Goal: Task Accomplishment & Management: Use online tool/utility

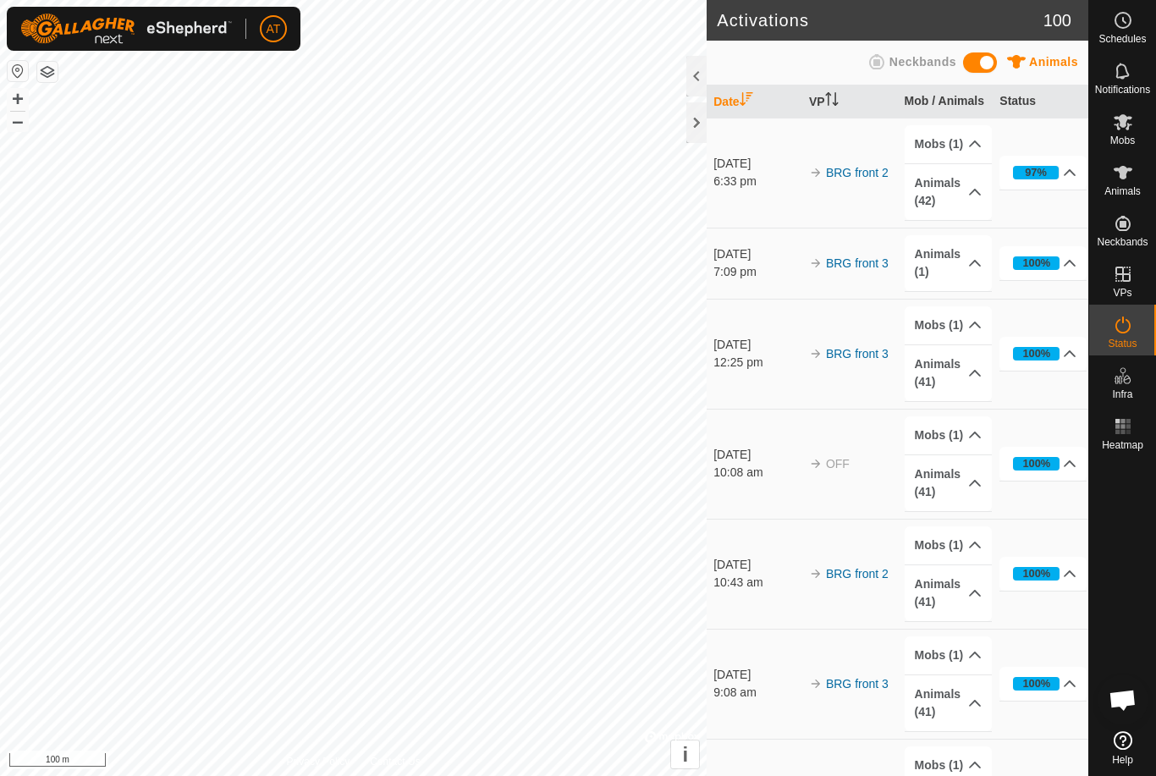
click at [687, 119] on div at bounding box center [696, 122] width 20 height 41
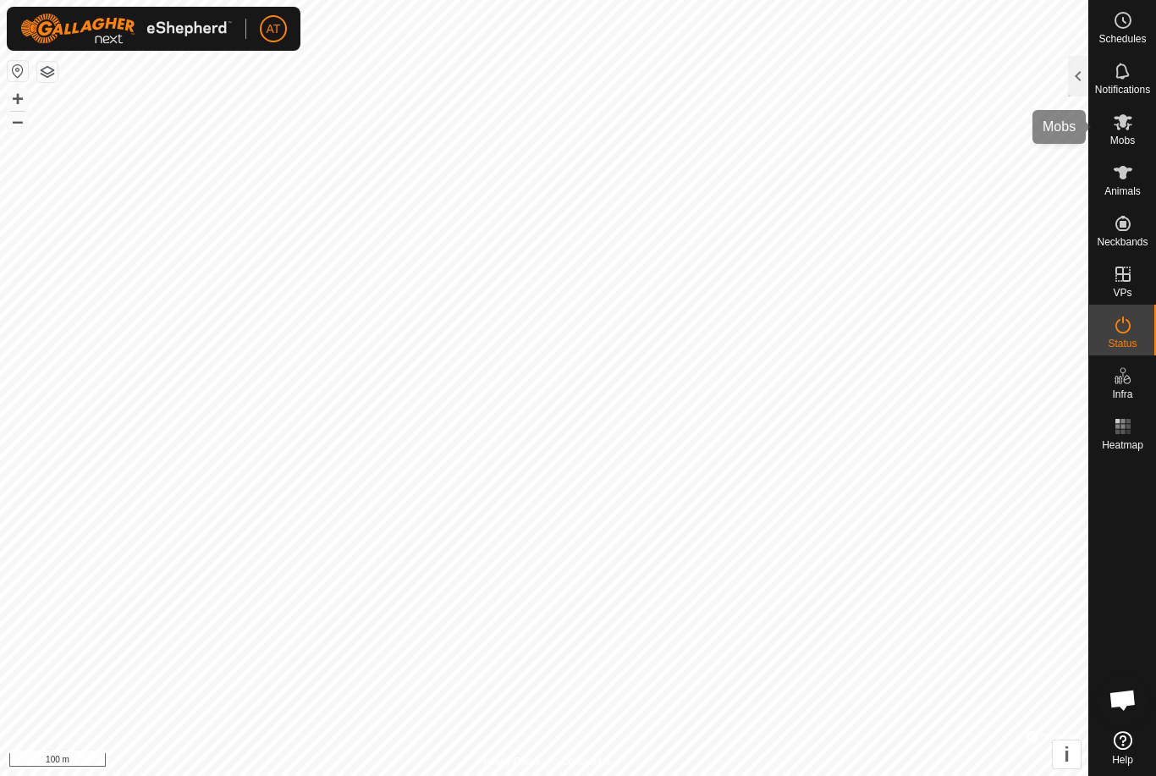
click at [1124, 140] on span "Mobs" at bounding box center [1122, 140] width 25 height 10
click at [1126, 139] on span "Mobs" at bounding box center [1122, 140] width 25 height 10
click at [1077, 82] on div at bounding box center [1078, 76] width 20 height 41
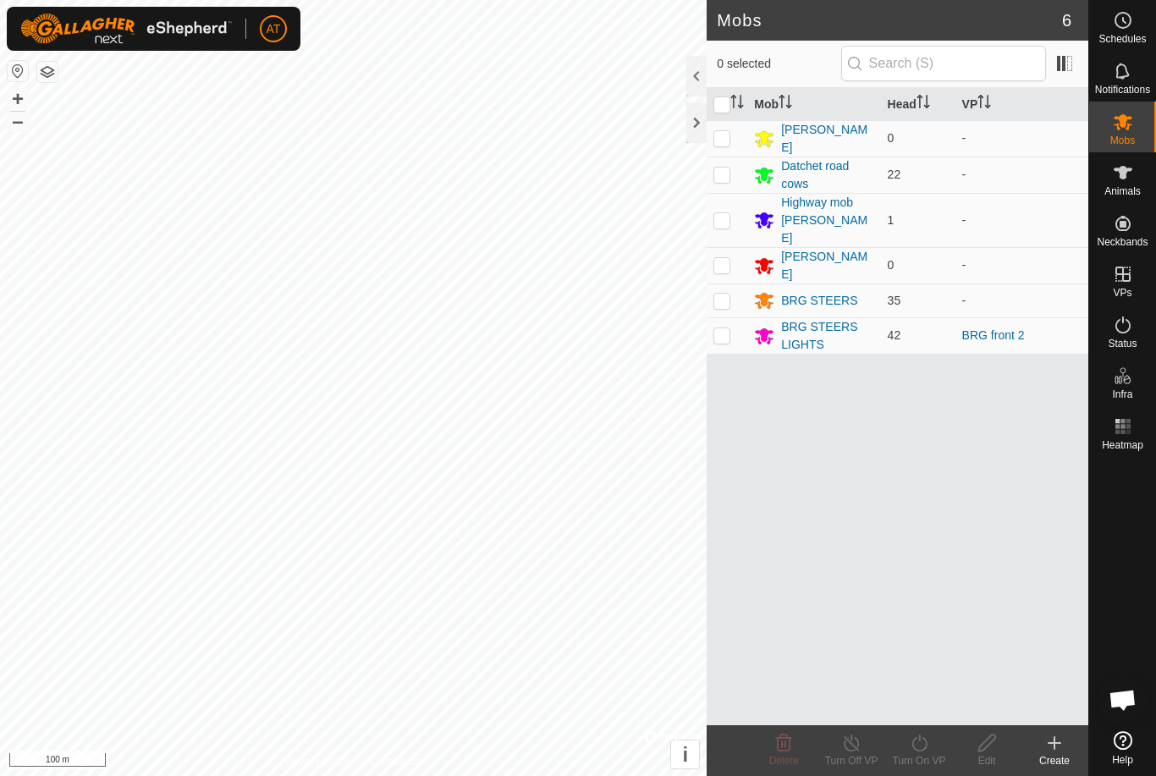
click at [726, 328] on p-checkbox at bounding box center [721, 335] width 17 height 14
checkbox input "true"
click at [924, 739] on icon at bounding box center [918, 742] width 15 height 17
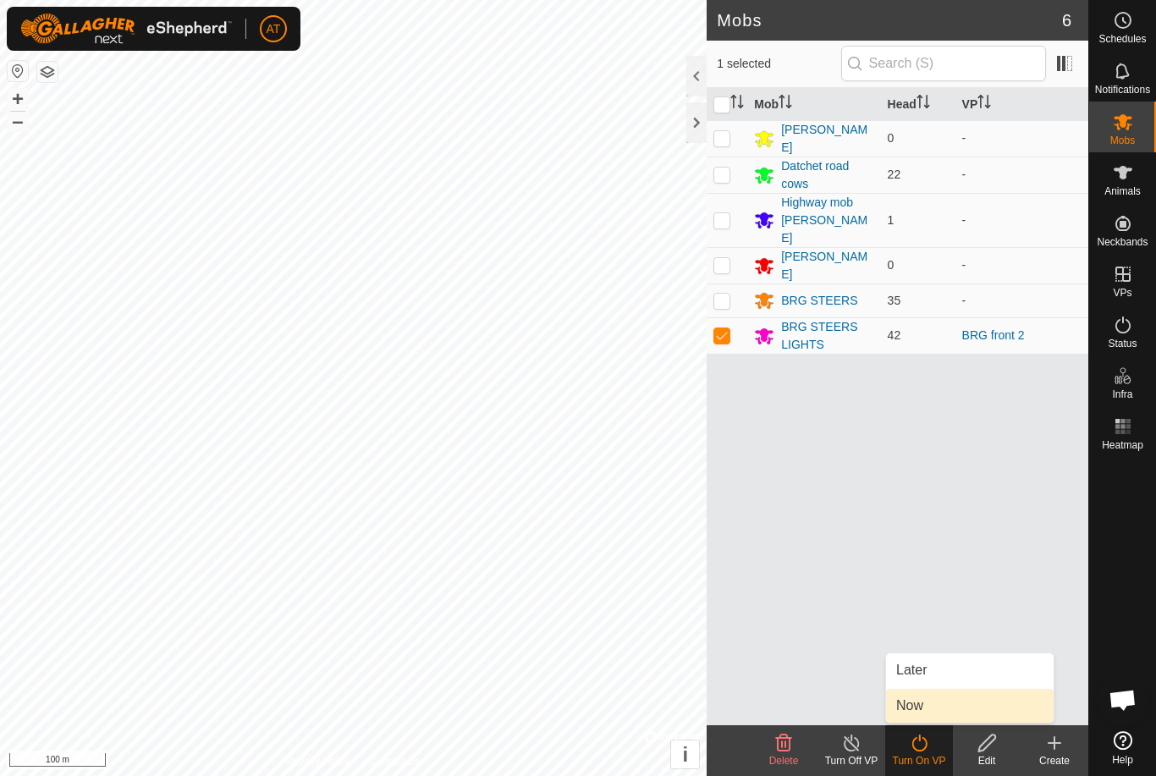
click at [918, 712] on span "Now" at bounding box center [909, 705] width 27 height 20
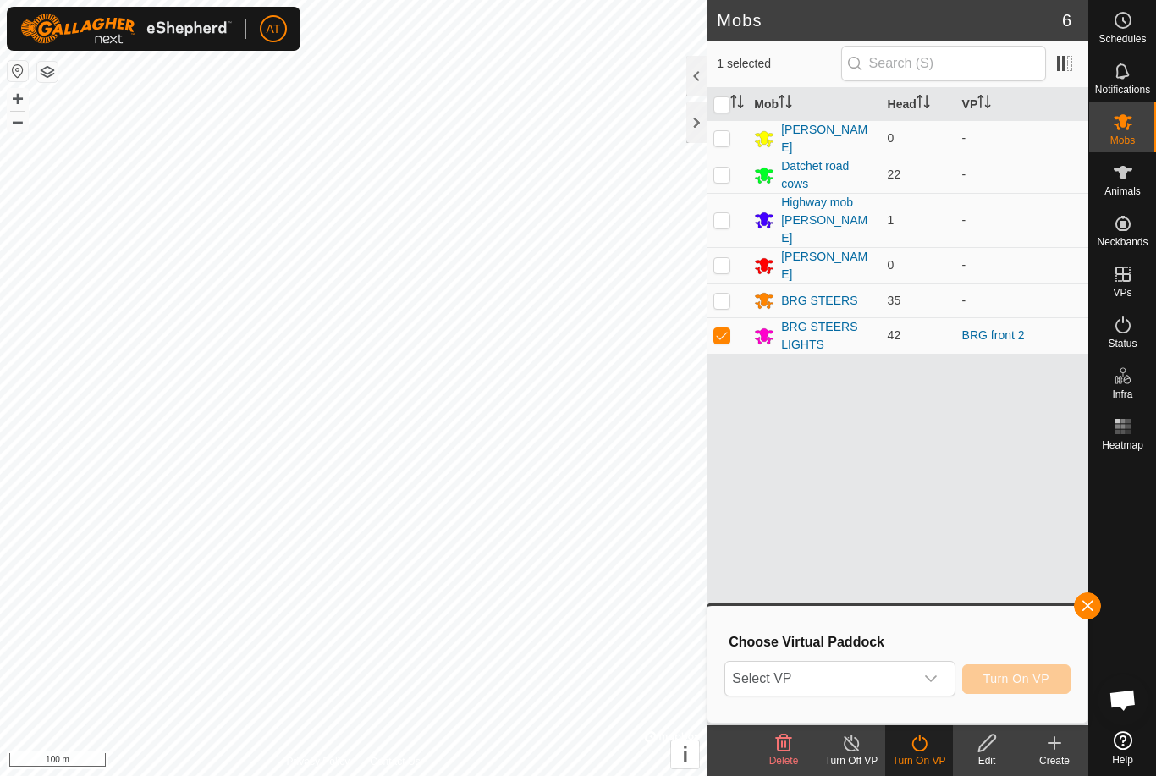
click at [930, 673] on icon "dropdown trigger" at bounding box center [931, 679] width 14 height 14
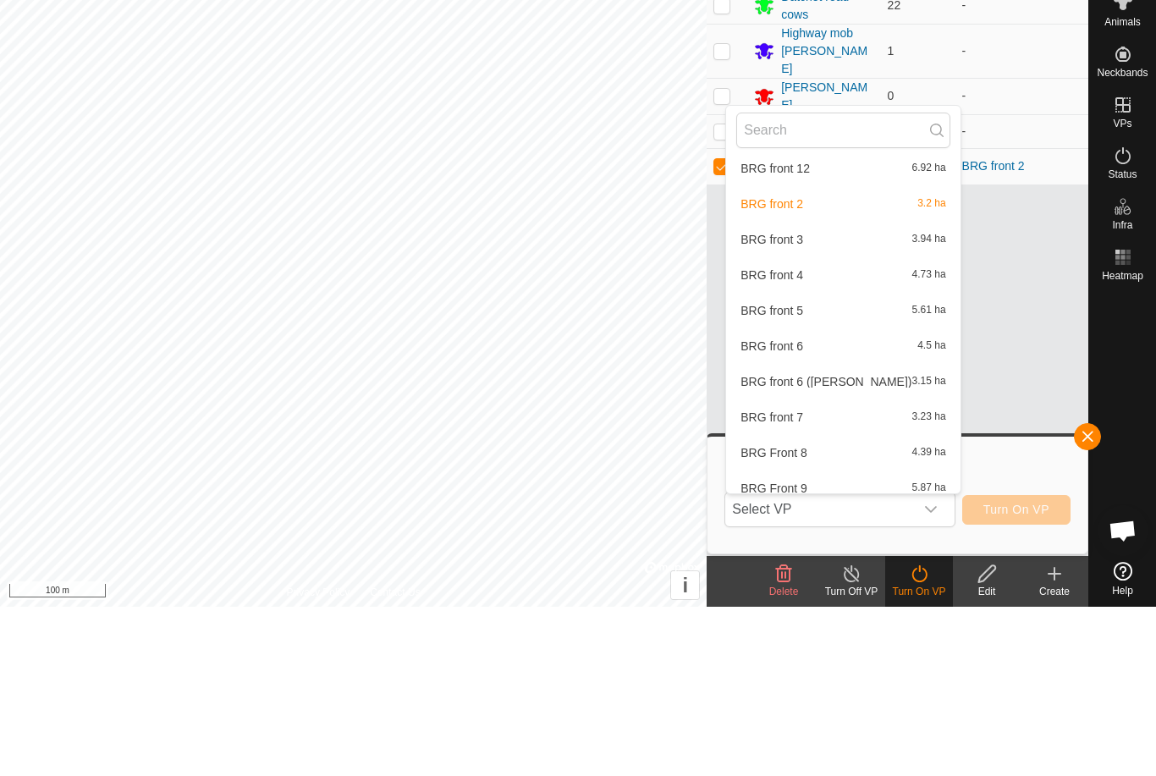
scroll to position [827, 0]
click at [933, 399] on span "3.94 ha" at bounding box center [929, 405] width 34 height 12
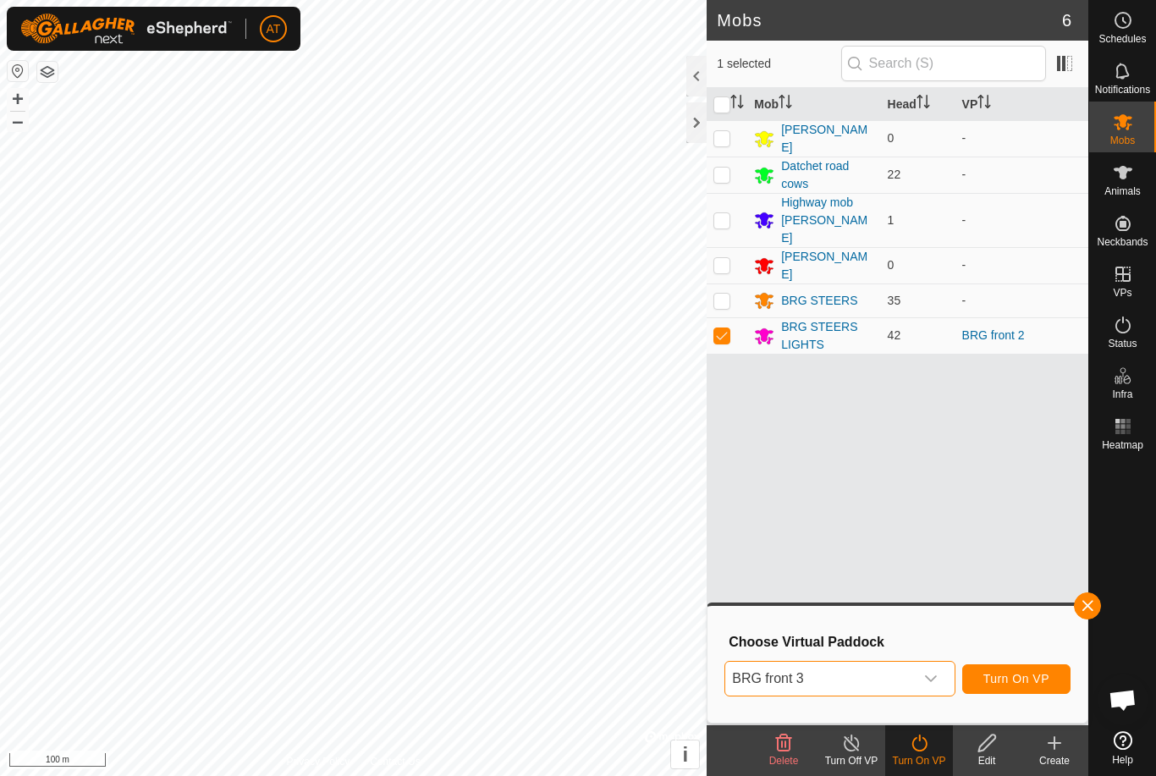
click at [1032, 684] on span "Turn On VP" at bounding box center [1016, 679] width 66 height 14
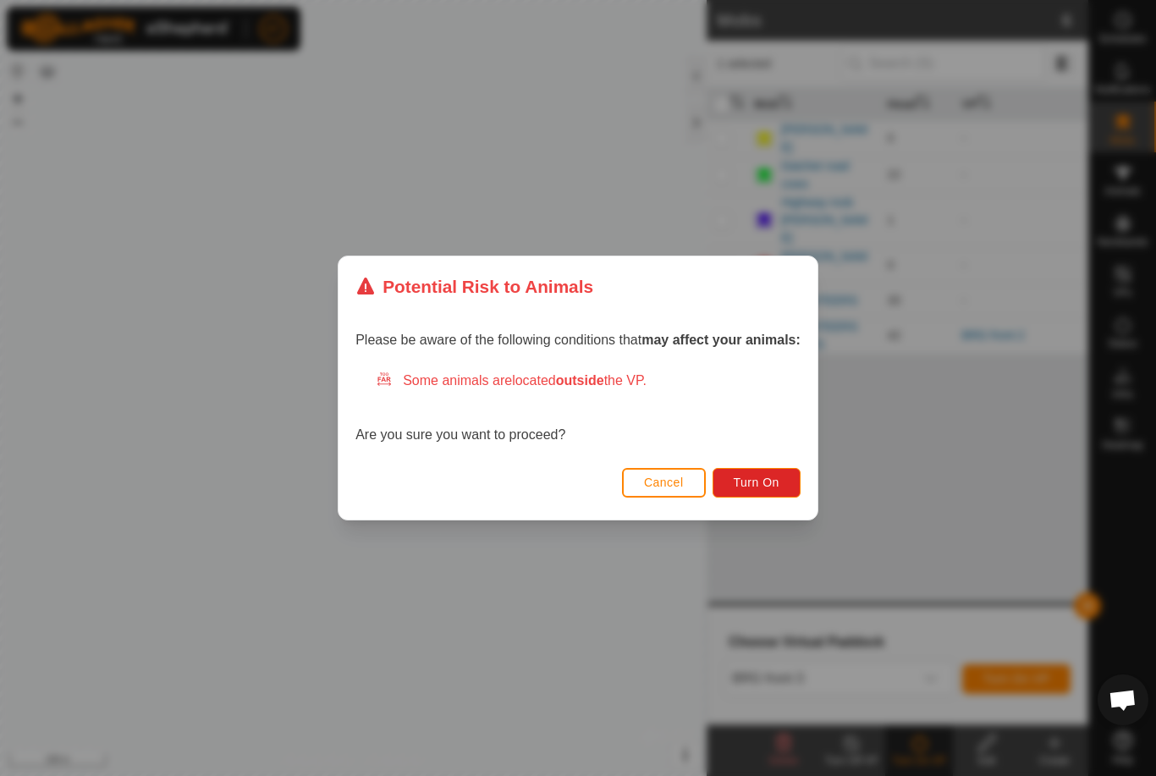
click at [769, 492] on button "Turn On" at bounding box center [756, 483] width 88 height 30
